Goal: Task Accomplishment & Management: Manage account settings

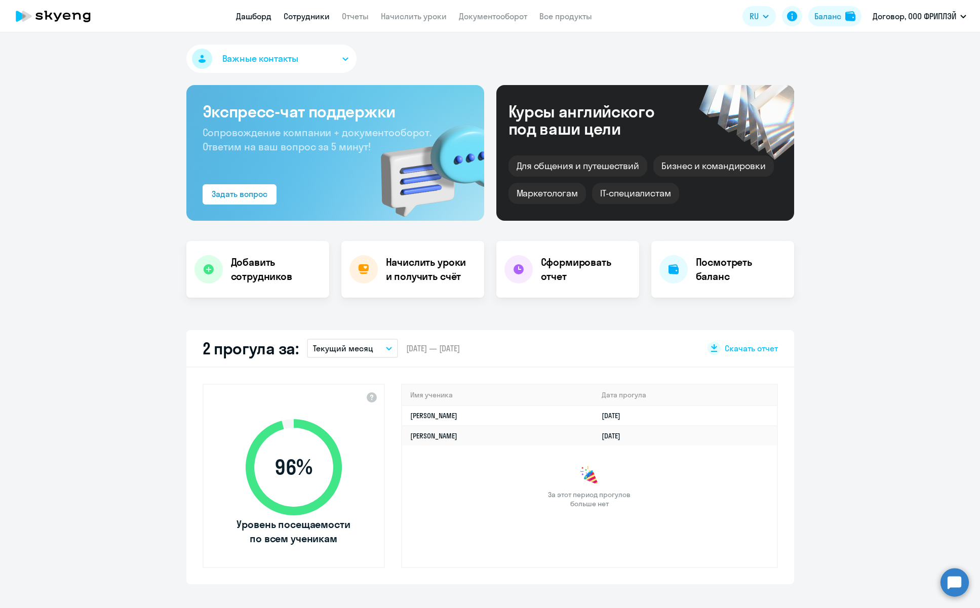
click at [308, 14] on link "Сотрудники" at bounding box center [307, 16] width 46 height 10
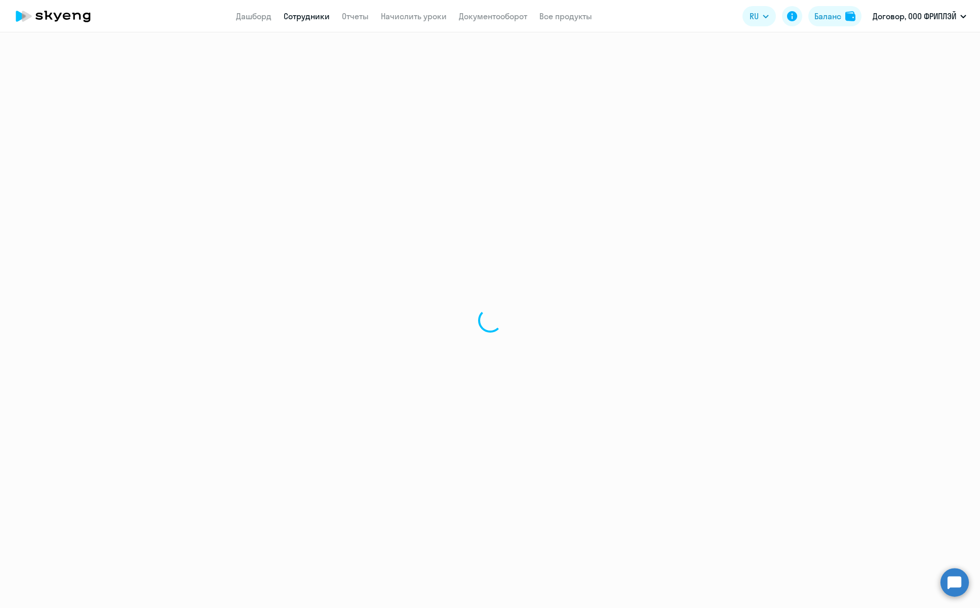
select select "30"
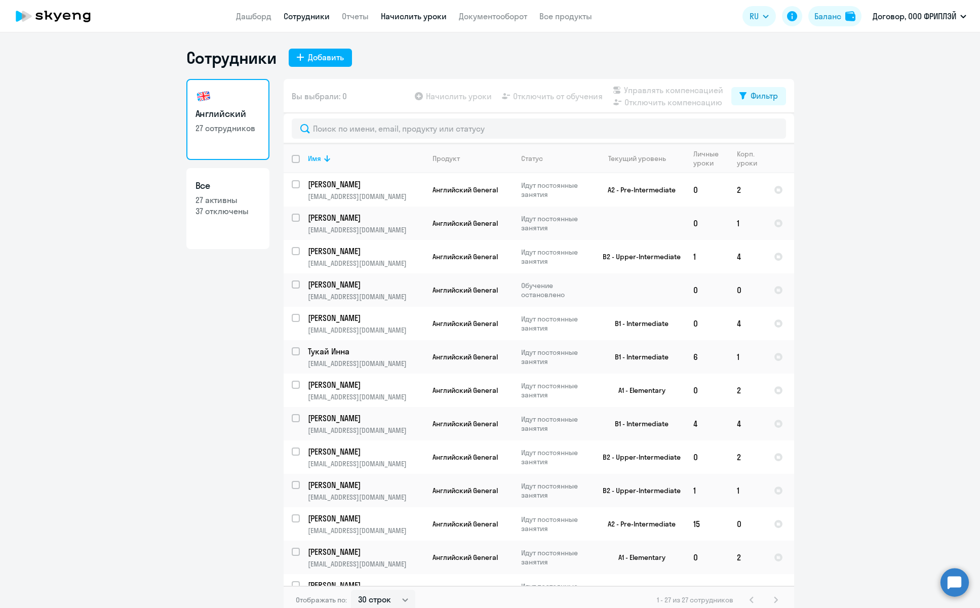
click at [419, 17] on link "Начислить уроки" at bounding box center [414, 16] width 66 height 10
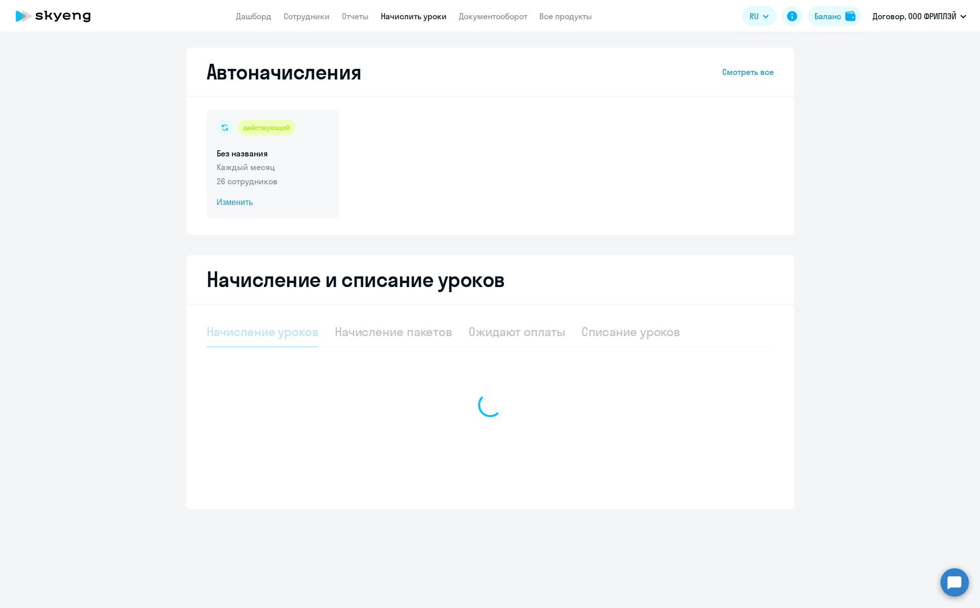
select select "10"
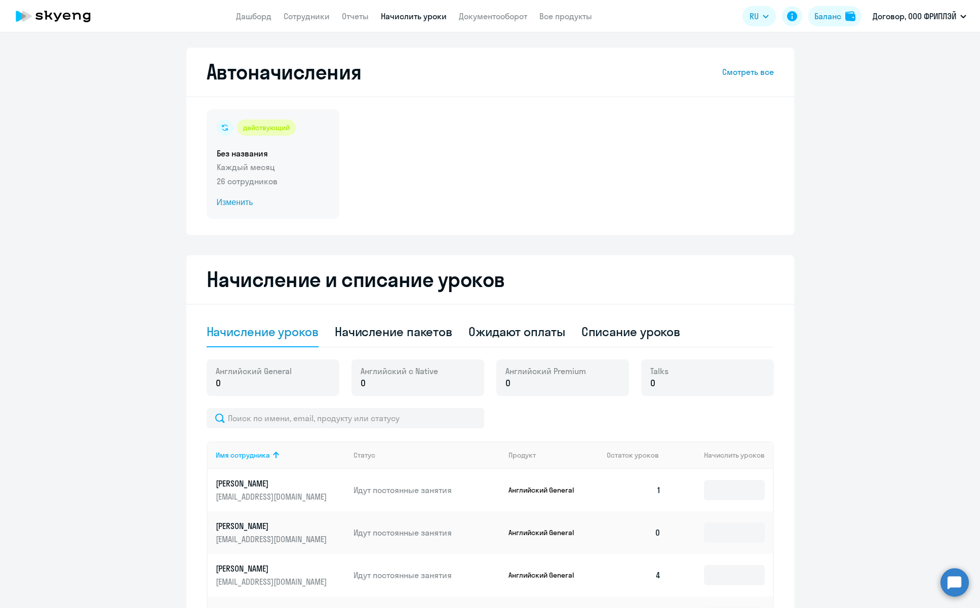
click at [247, 200] on span "Изменить" at bounding box center [273, 203] width 112 height 12
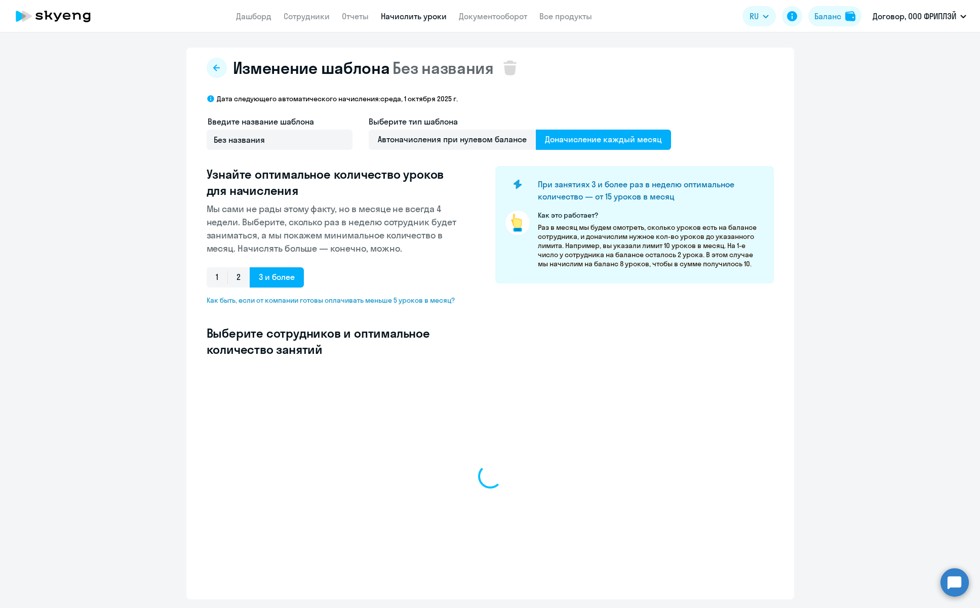
select select "10"
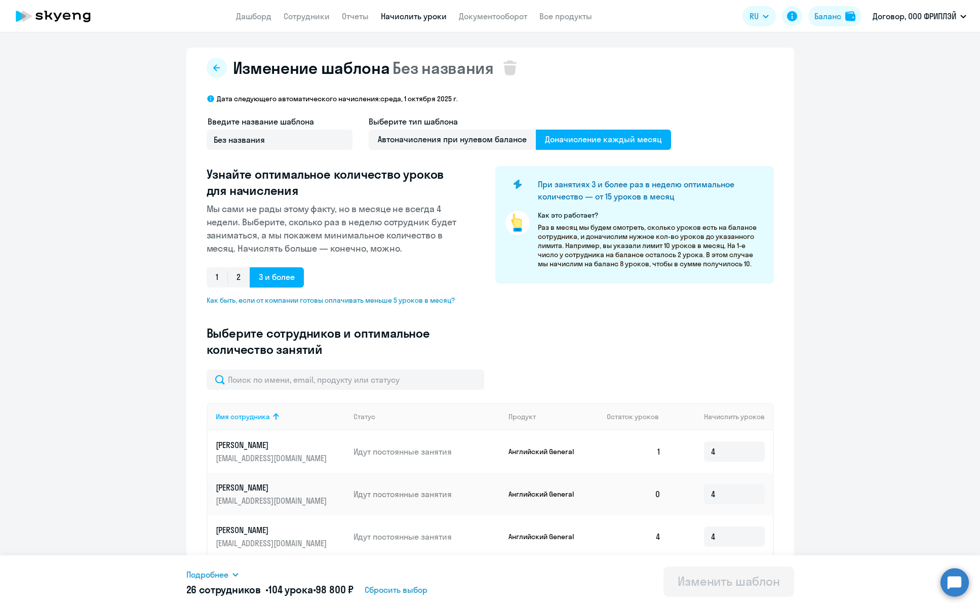
click at [319, 3] on app-header "Дашборд Сотрудники Отчеты Начислить уроки Документооборот Все продукты Дашборд …" at bounding box center [490, 16] width 980 height 32
click at [316, 10] on app-menu-item-link "Сотрудники" at bounding box center [307, 16] width 46 height 13
click at [312, 16] on link "Сотрудники" at bounding box center [307, 16] width 46 height 10
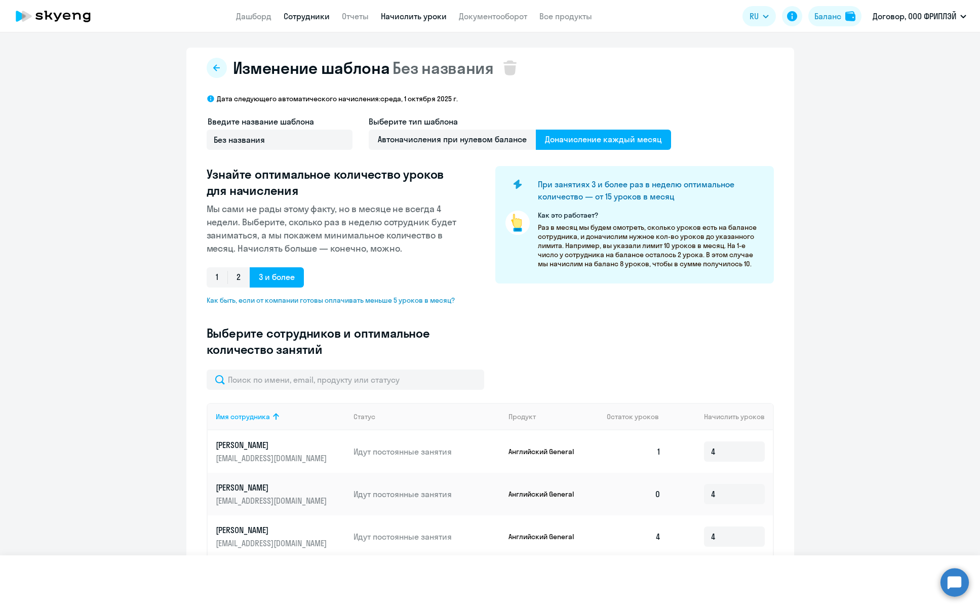
select select "30"
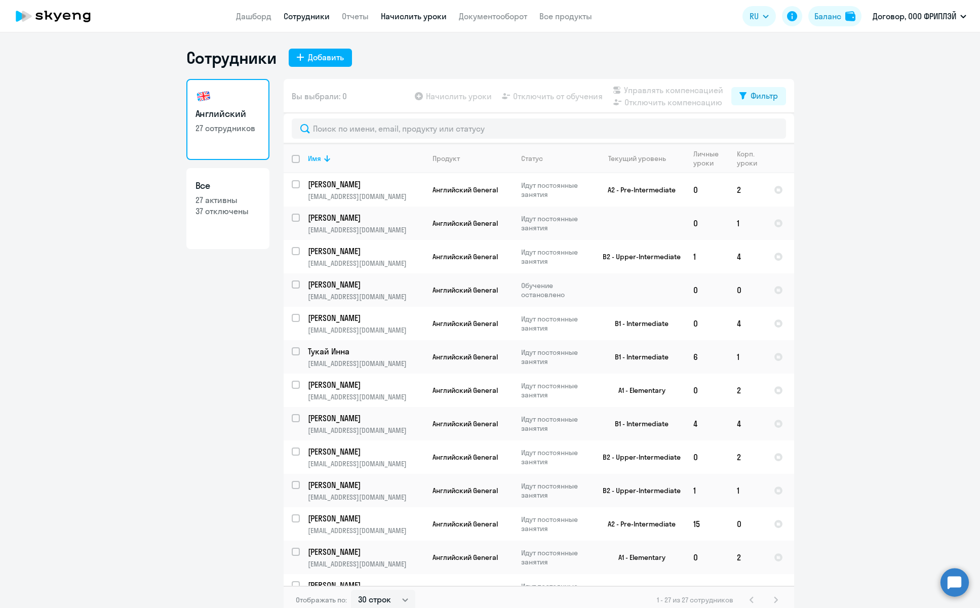
click at [429, 15] on link "Начислить уроки" at bounding box center [414, 16] width 66 height 10
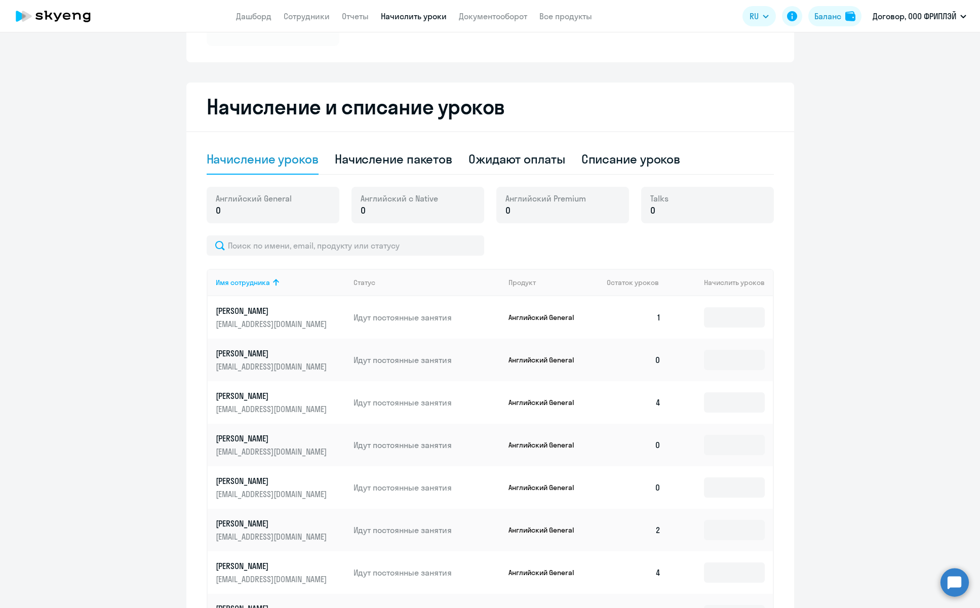
scroll to position [371, 0]
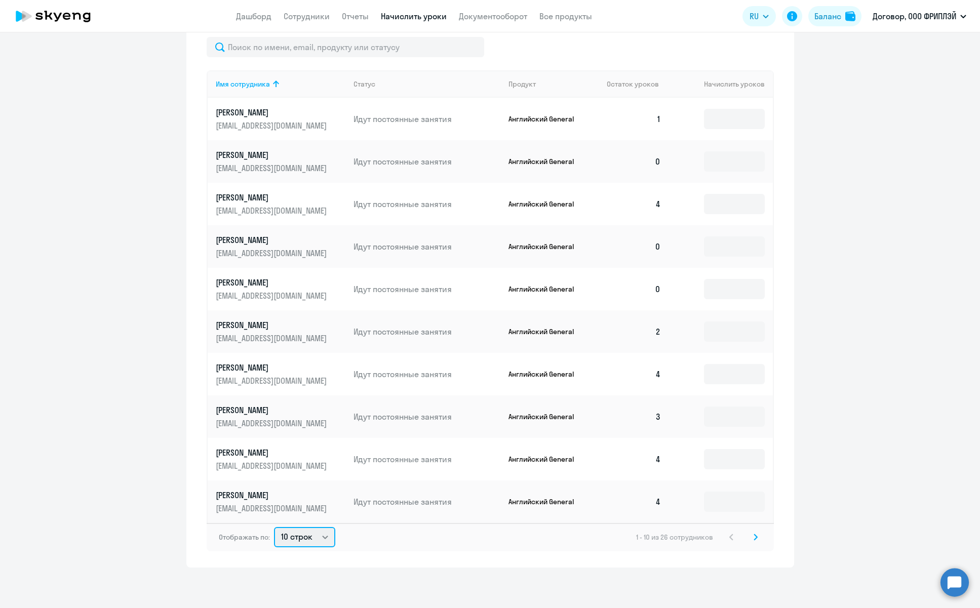
click at [318, 533] on select "10 строк 30 строк 50 строк" at bounding box center [304, 537] width 61 height 20
select select "50"
click at [274, 527] on select "10 строк 30 строк 50 строк" at bounding box center [304, 537] width 61 height 20
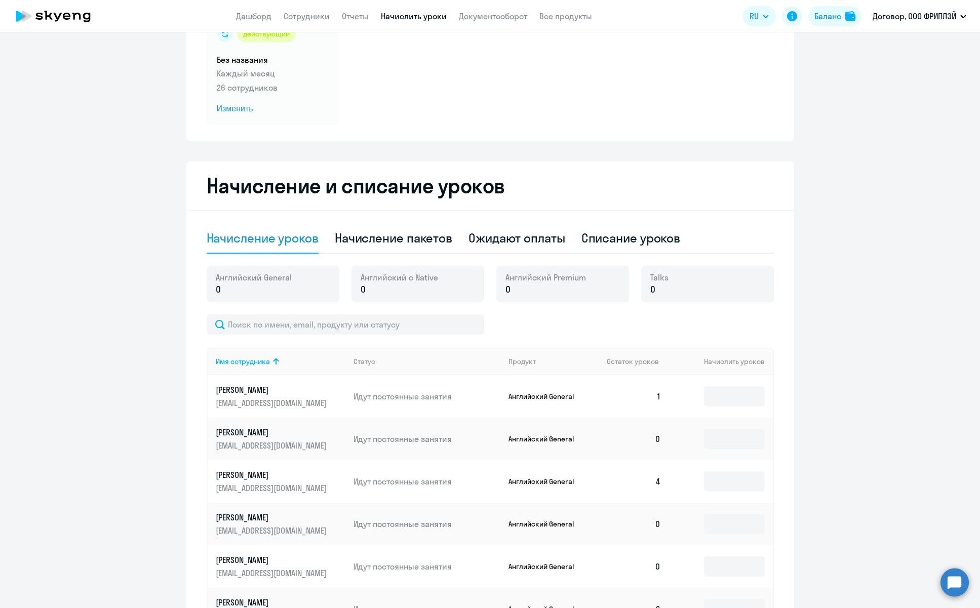
scroll to position [0, 0]
